Goal: Information Seeking & Learning: Learn about a topic

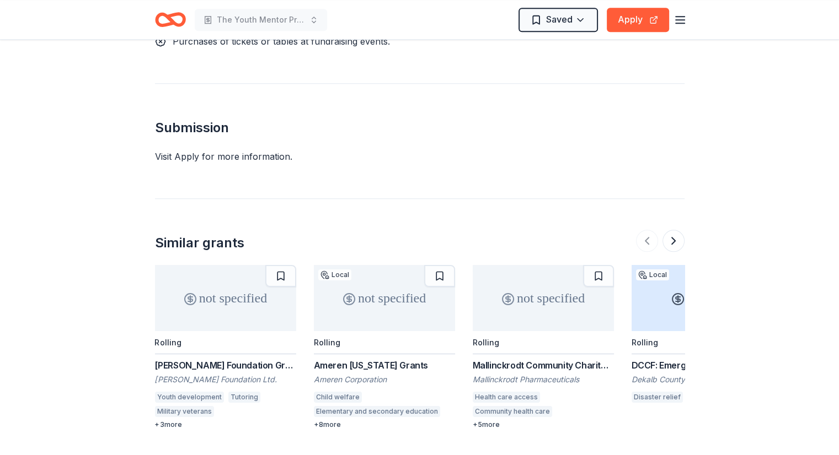
scroll to position [1103, 0]
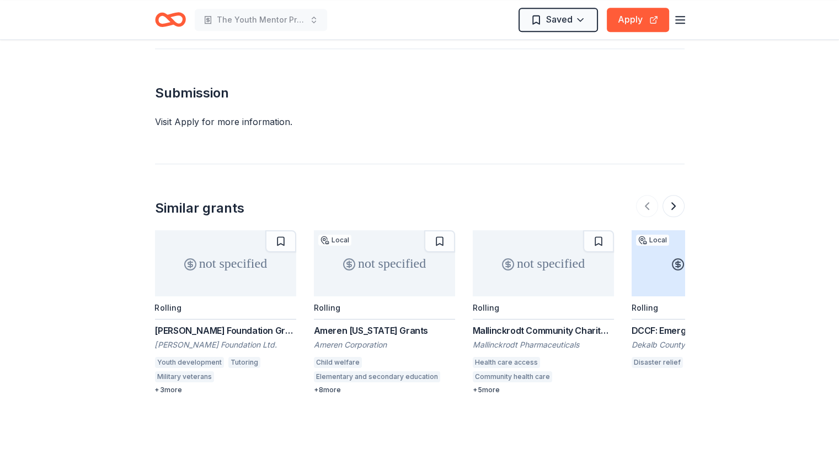
click at [211, 324] on div "Sonnentag Foundation Grant" at bounding box center [225, 330] width 141 height 13
click at [357, 324] on div "Ameren Illinois Grants" at bounding box center [384, 330] width 141 height 13
click at [673, 195] on button at bounding box center [673, 206] width 22 height 22
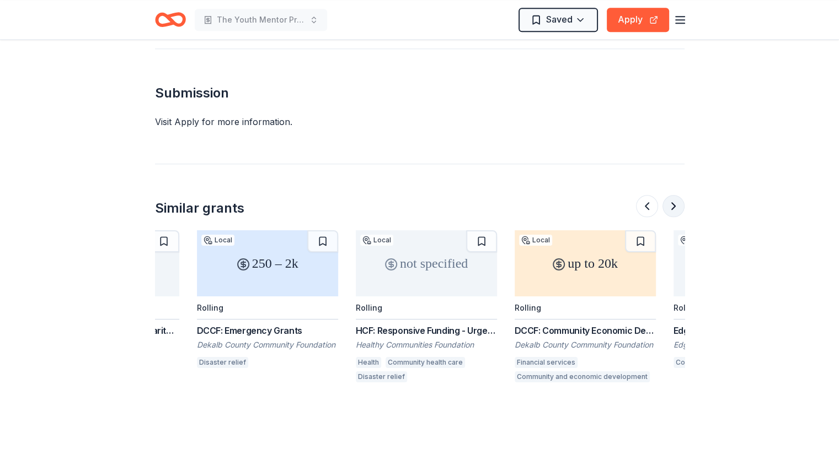
scroll to position [0, 476]
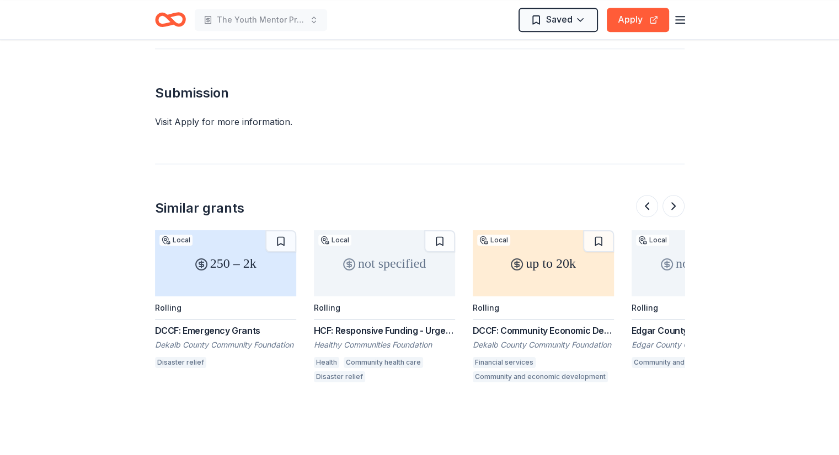
click at [369, 324] on div "HCF: Responsive Funding - Urgent Response Grants" at bounding box center [384, 330] width 141 height 13
click at [673, 195] on button at bounding box center [673, 206] width 22 height 22
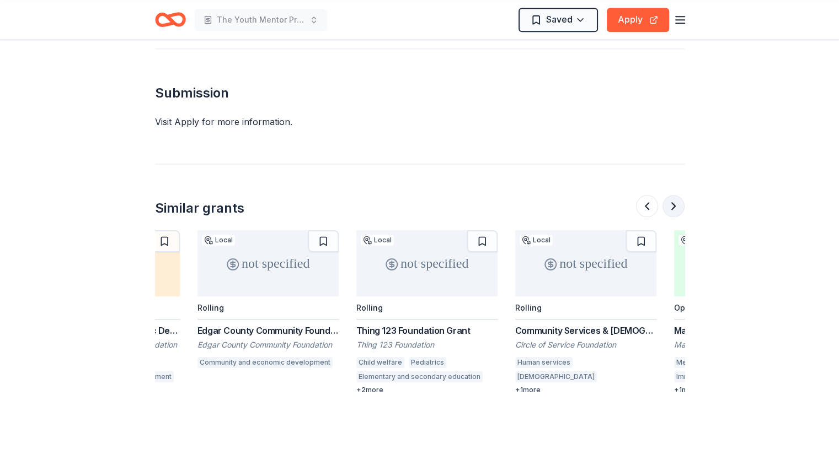
scroll to position [0, 953]
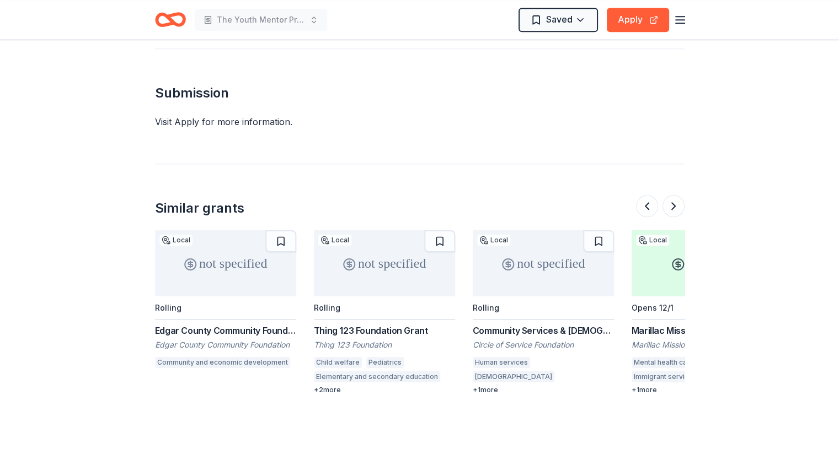
click at [345, 324] on div "Thing 123 Foundation Grant" at bounding box center [384, 330] width 141 height 13
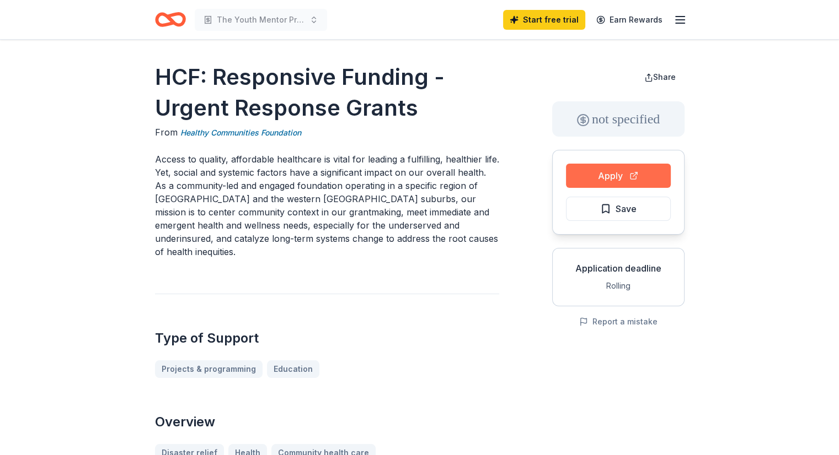
click at [615, 173] on button "Apply" at bounding box center [618, 176] width 105 height 24
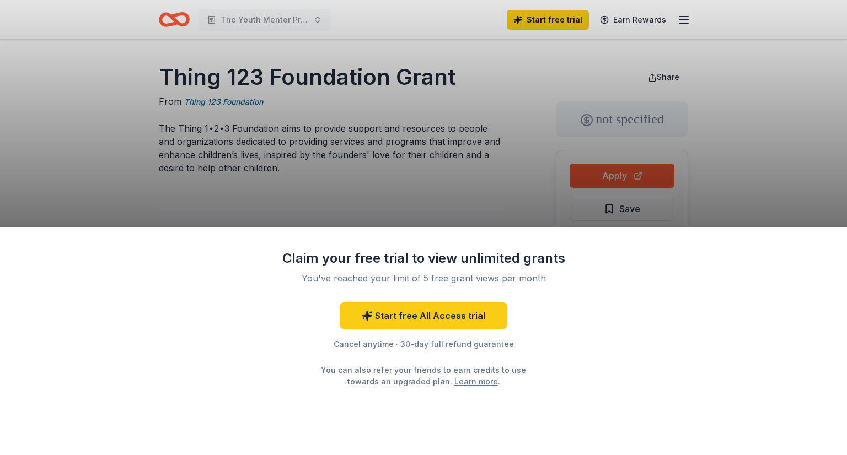
click at [358, 186] on div "Claim your free trial to view unlimited grants You've reached your limit of 5 f…" at bounding box center [423, 227] width 847 height 455
click at [432, 374] on div "You can also refer your friends to earn credits to use towards an upgraded plan…" at bounding box center [423, 375] width 225 height 23
click at [273, 148] on div "Claim your free trial to view unlimited grants You've reached your limit of 5 f…" at bounding box center [423, 227] width 847 height 455
